Goal: Task Accomplishment & Management: Manage account settings

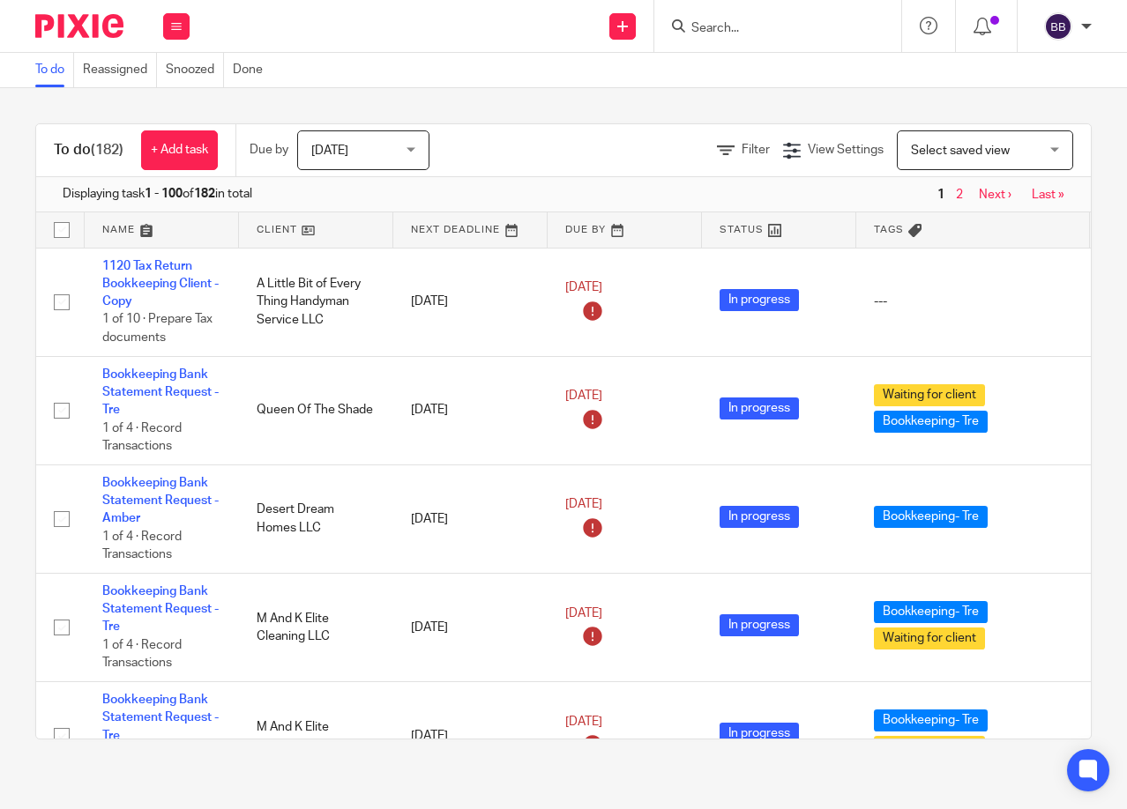
click at [705, 33] on input "Search" at bounding box center [769, 29] width 159 height 16
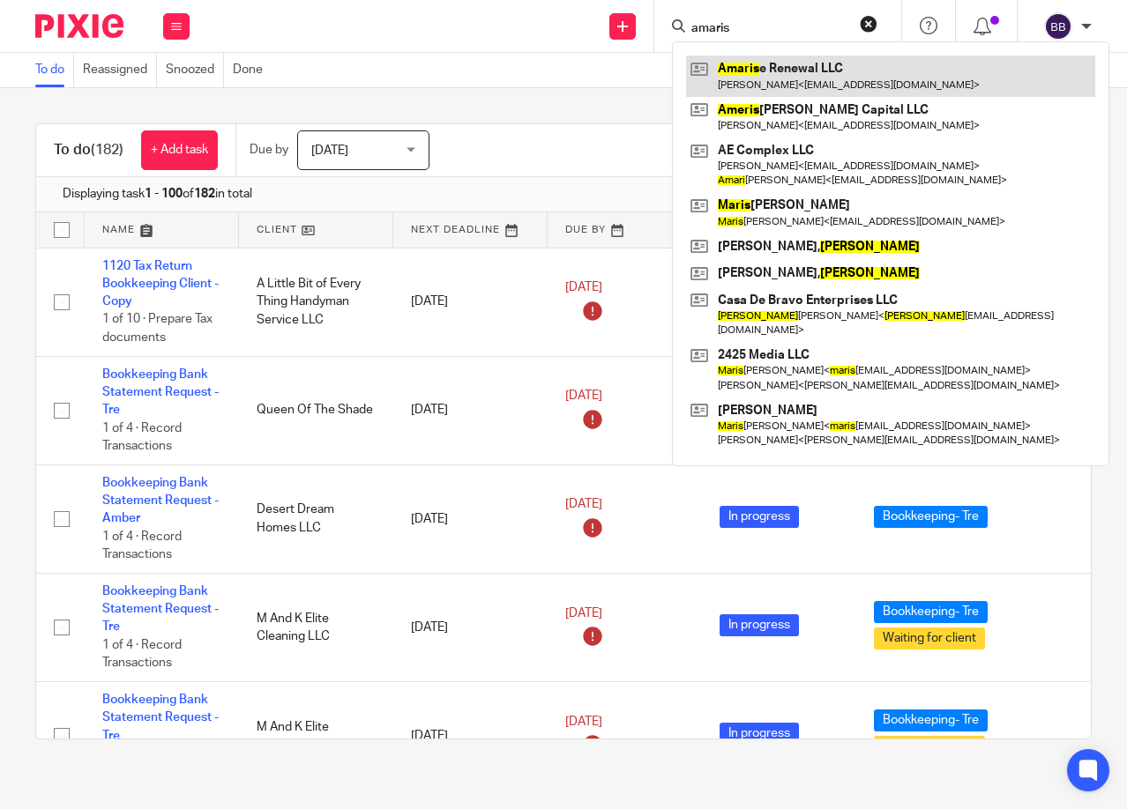
type input "amaris"
click at [845, 80] on link at bounding box center [890, 76] width 409 height 41
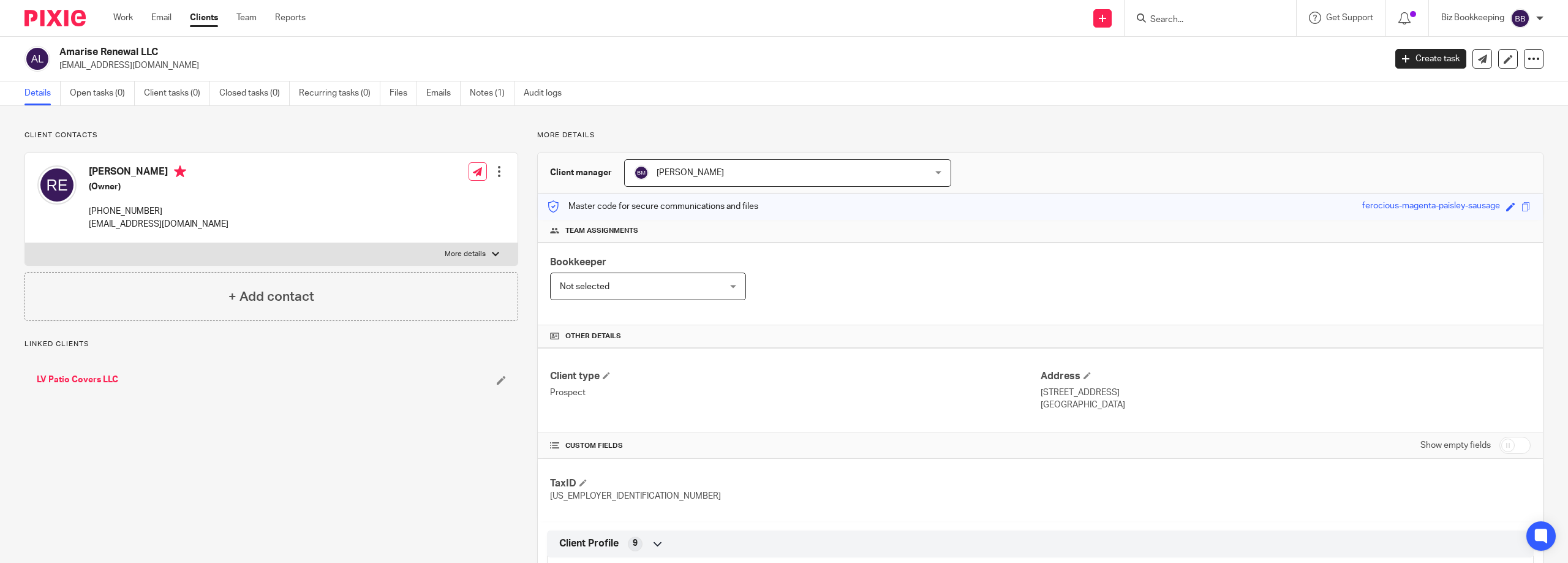
click at [1499, 439] on input "checkbox" at bounding box center [1515, 446] width 31 height 17
checkbox input "true"
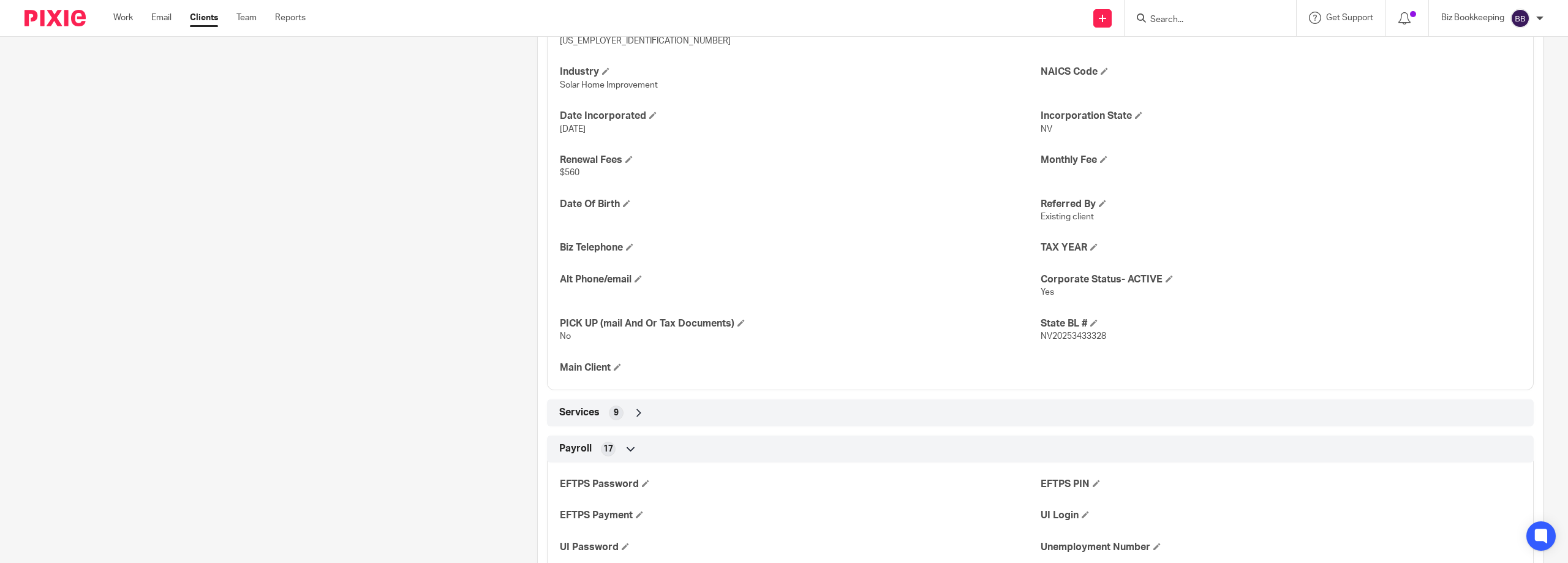
scroll to position [552, 0]
click at [804, 410] on div "Services 9" at bounding box center [1041, 412] width 968 height 21
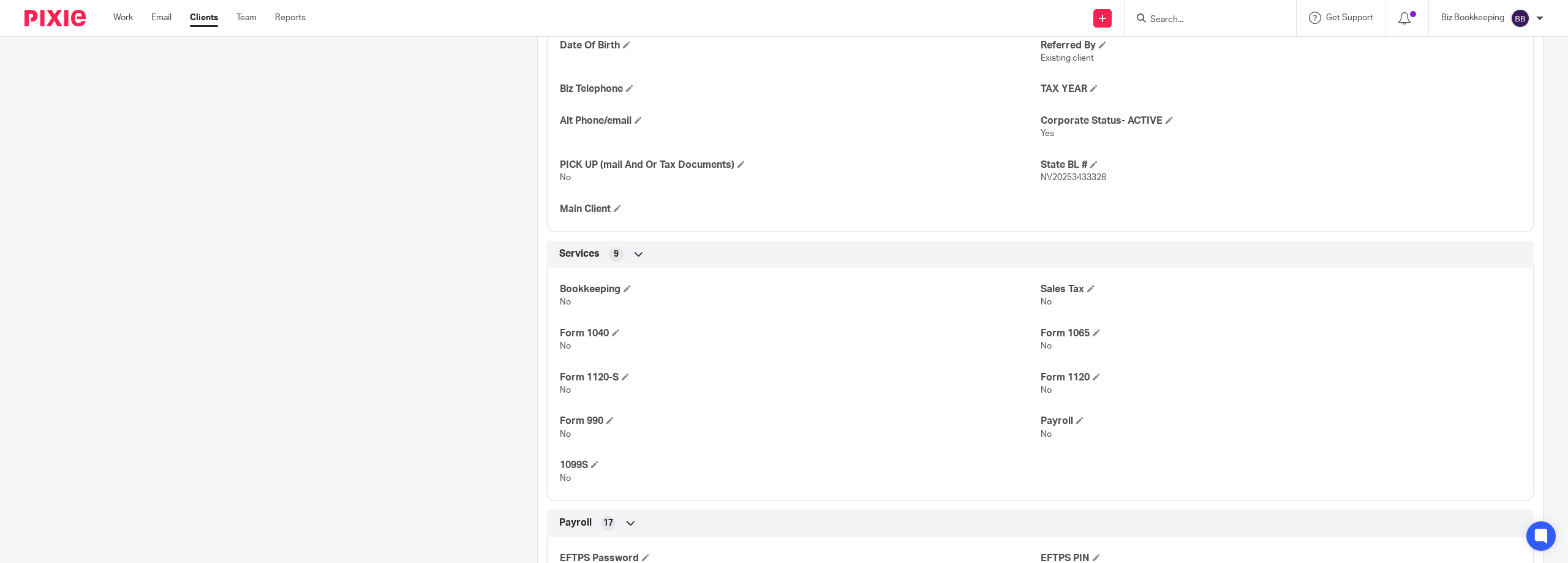
scroll to position [735, 0]
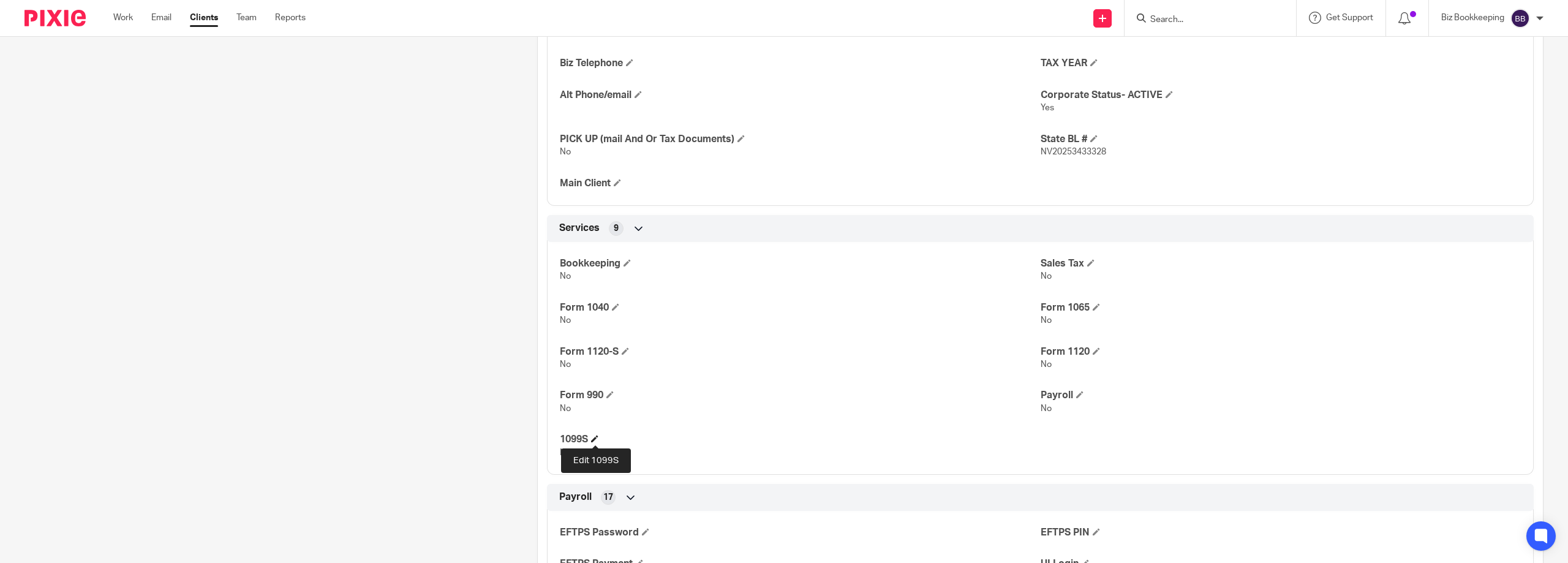
click at [593, 437] on span at bounding box center [595, 439] width 8 height 8
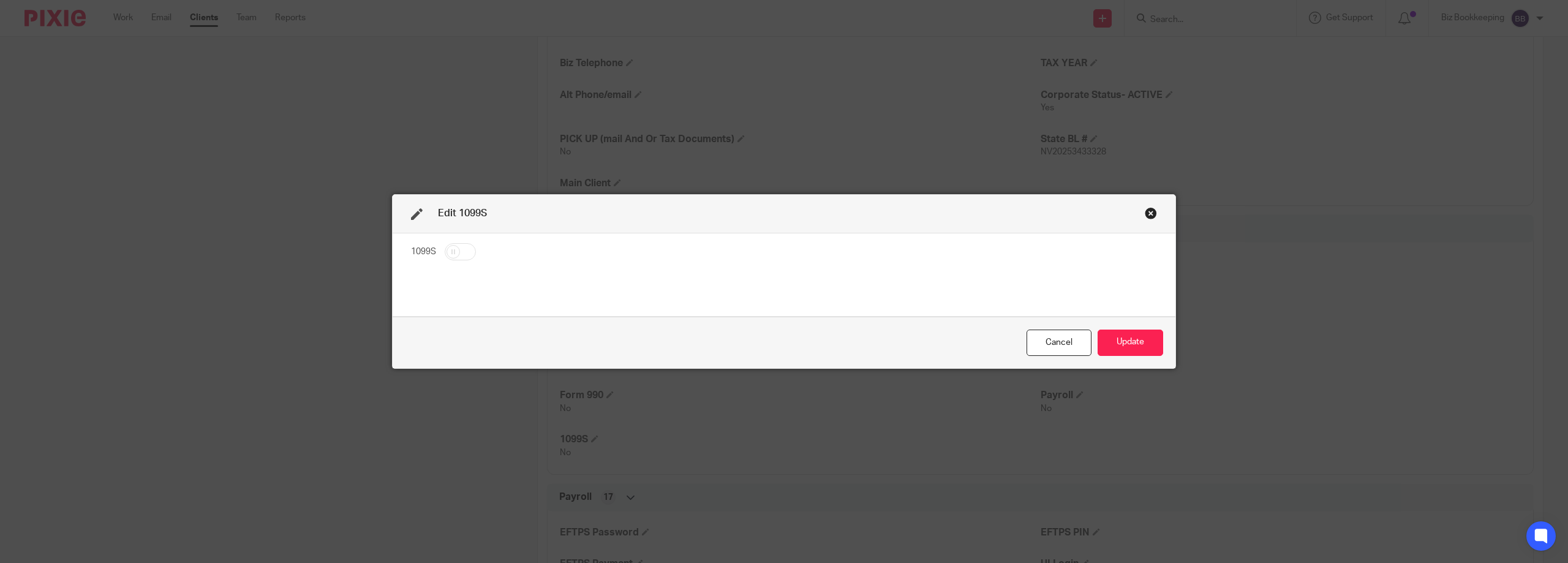
click at [447, 247] on input "checkbox" at bounding box center [460, 252] width 31 height 17
checkbox input "true"
click at [1111, 345] on button "Update" at bounding box center [1130, 343] width 65 height 26
